Goal: Task Accomplishment & Management: Manage account settings

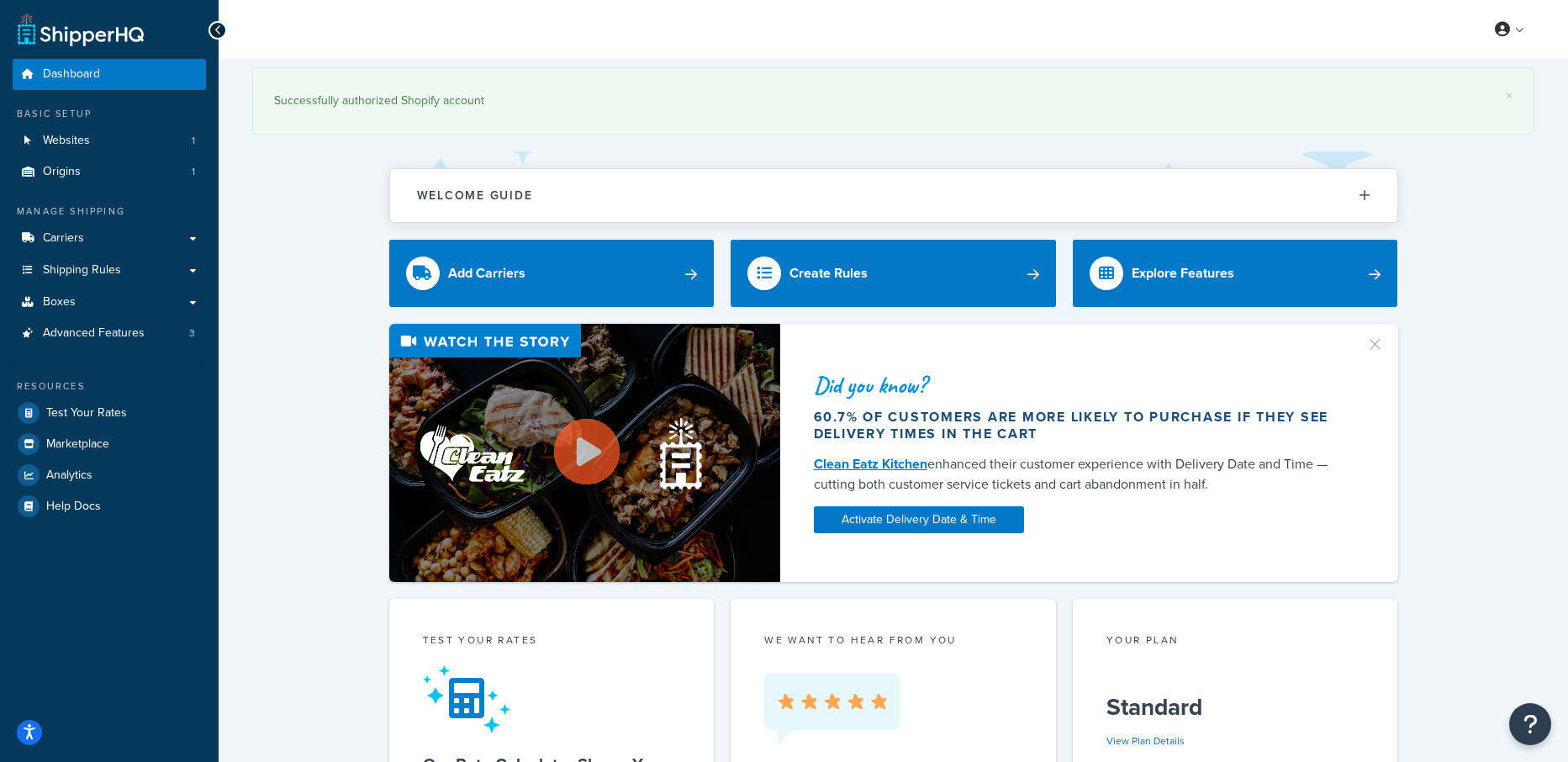
click at [94, 269] on span "Shipping Rules" at bounding box center [81, 269] width 78 height 14
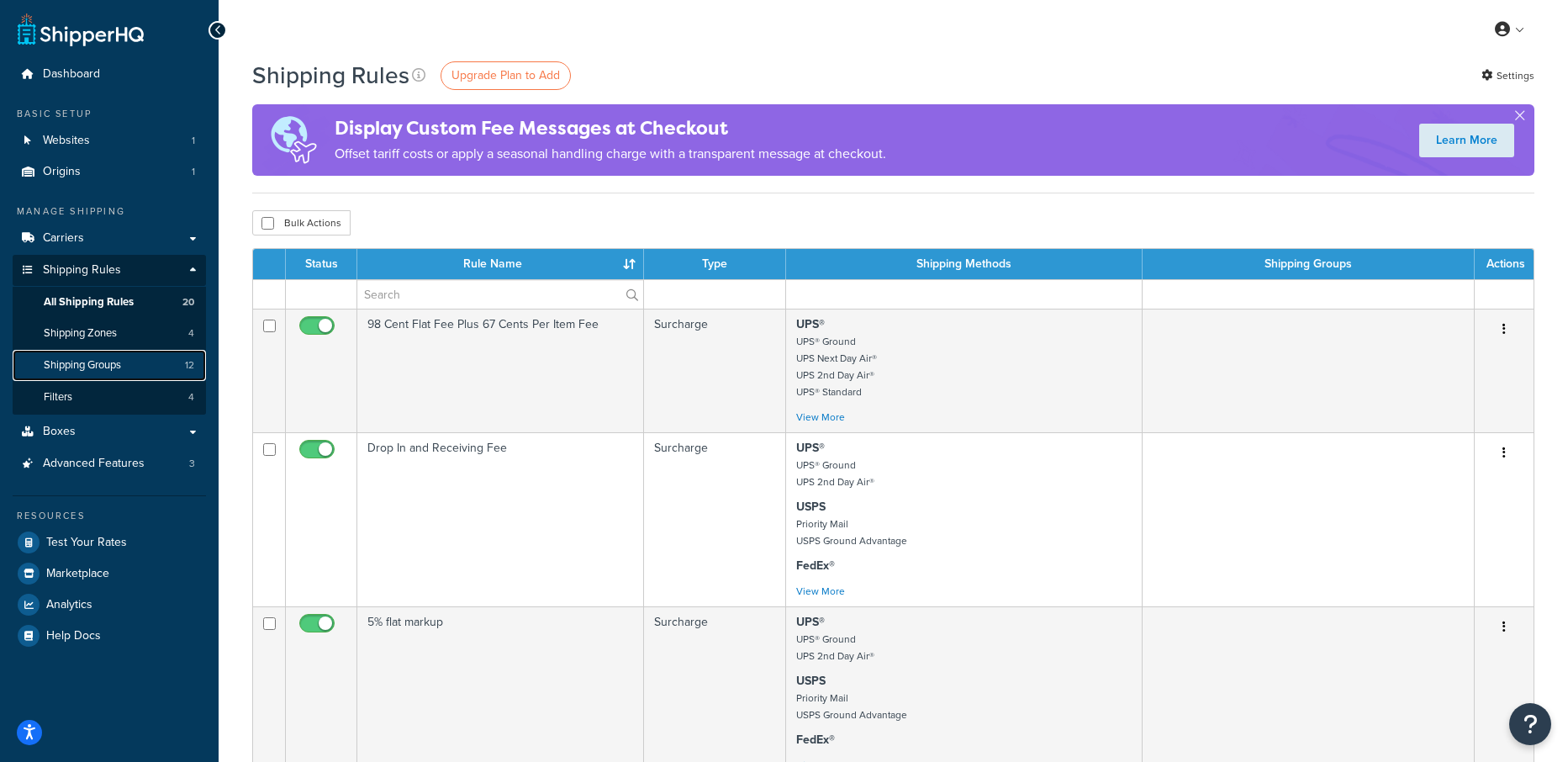
click at [95, 371] on span "Shipping Groups" at bounding box center [82, 365] width 77 height 14
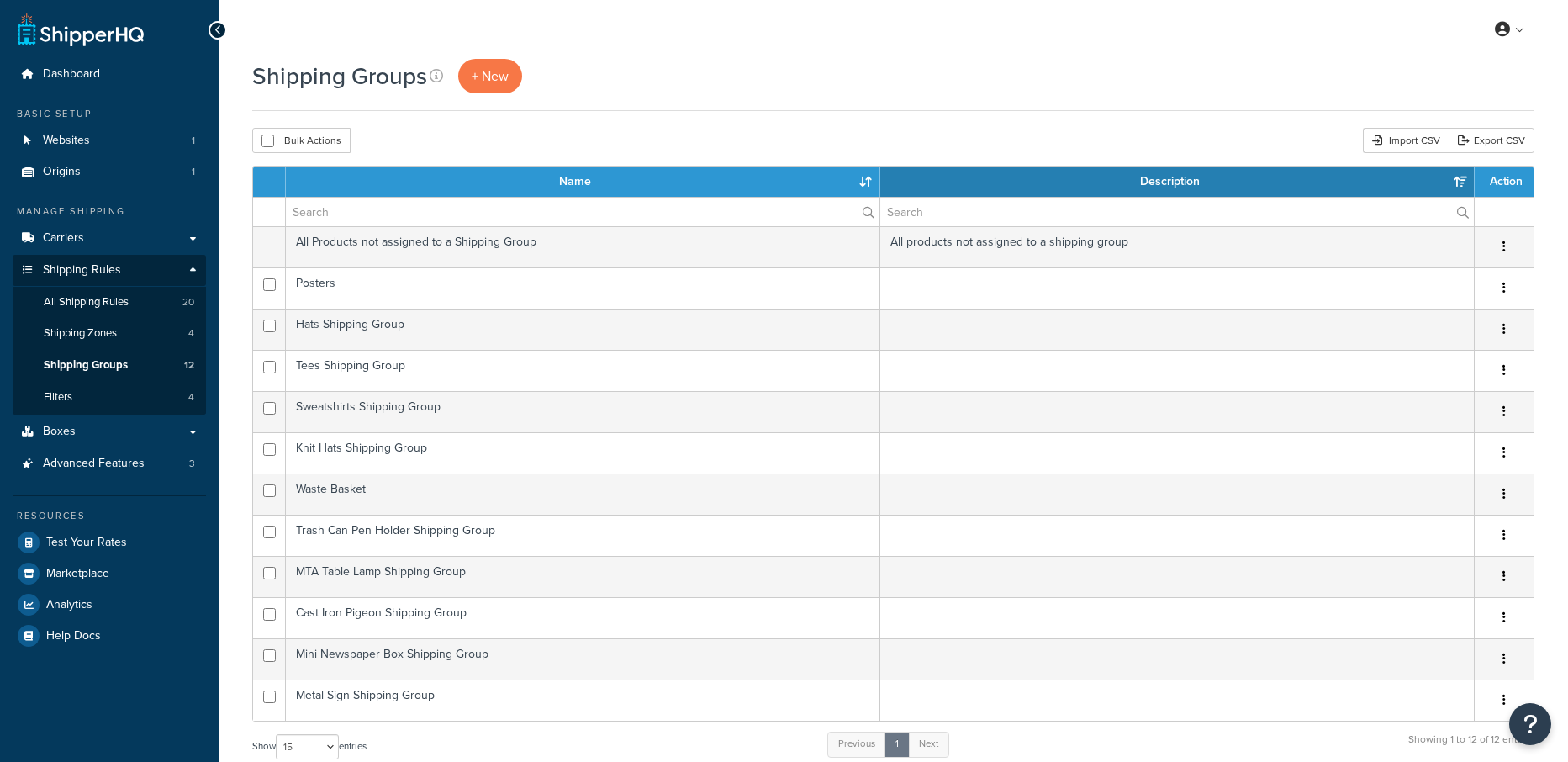
select select "15"
